Goal: Check status: Check status

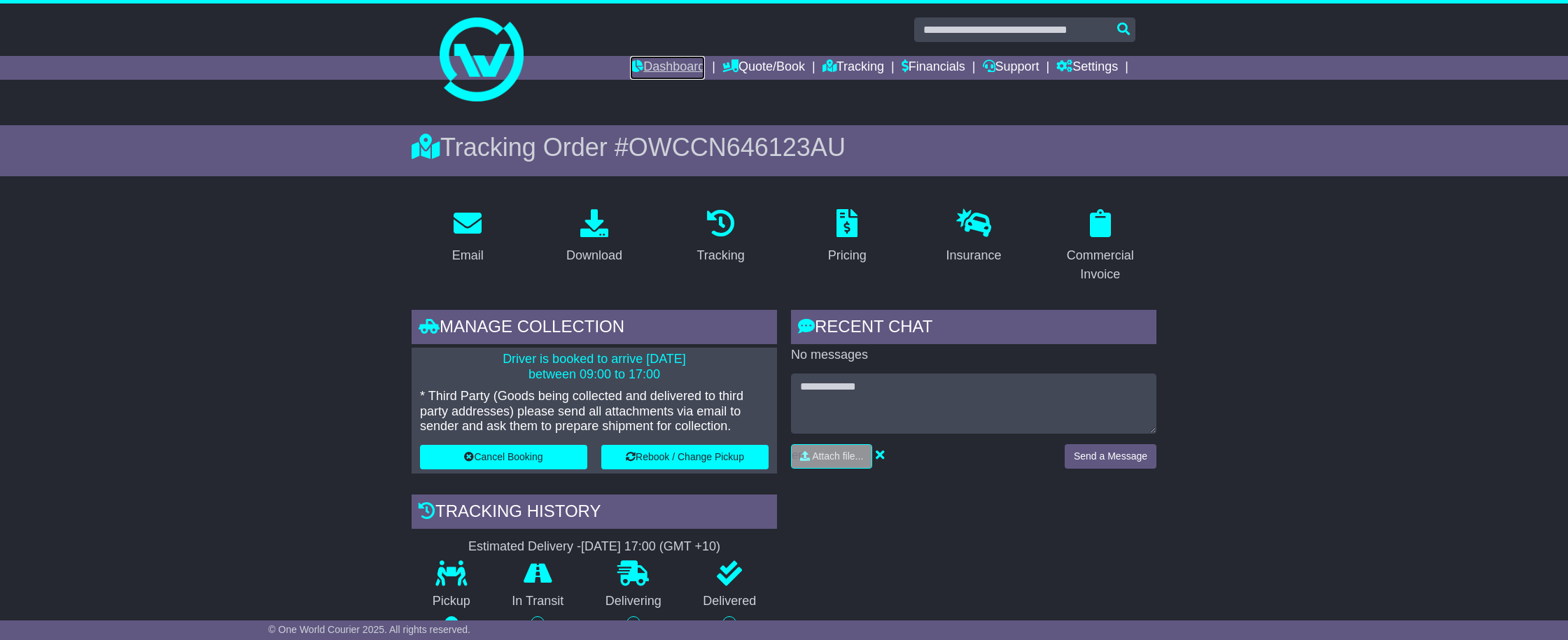
click at [676, 73] on link "Dashboard" at bounding box center [667, 67] width 75 height 24
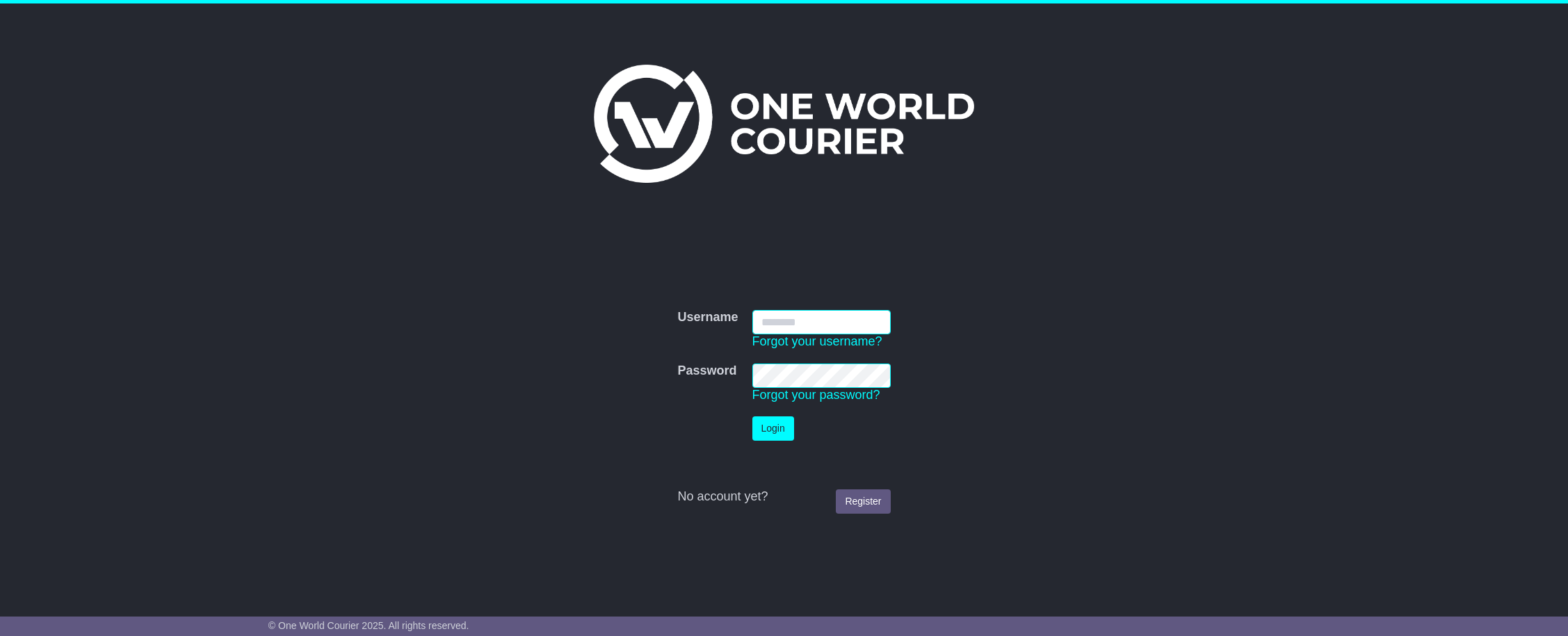
click at [812, 321] on input "Username" at bounding box center [821, 322] width 138 height 25
type input "**********"
click at [797, 423] on td "Login" at bounding box center [821, 429] width 152 height 38
click at [777, 431] on button "Login" at bounding box center [773, 429] width 42 height 25
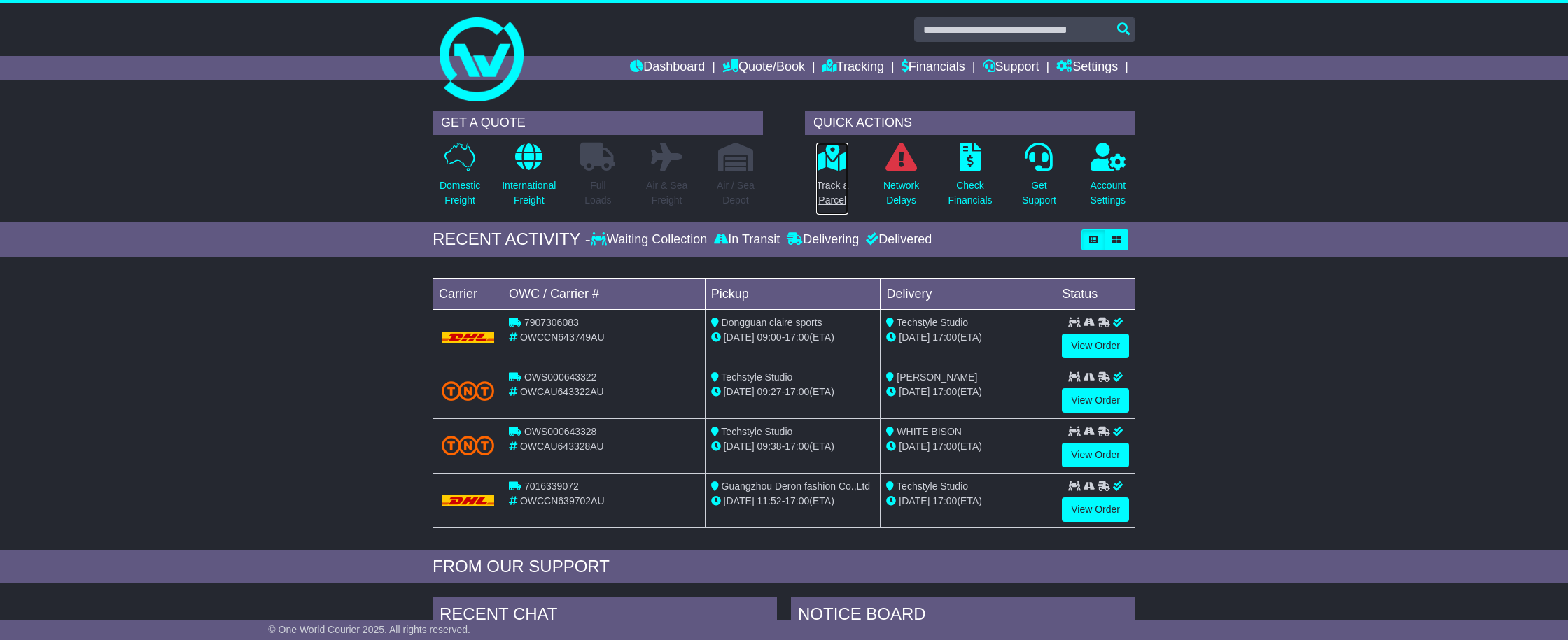
click at [837, 190] on p "Track a Parcel" at bounding box center [832, 193] width 33 height 29
